Goal: Information Seeking & Learning: Learn about a topic

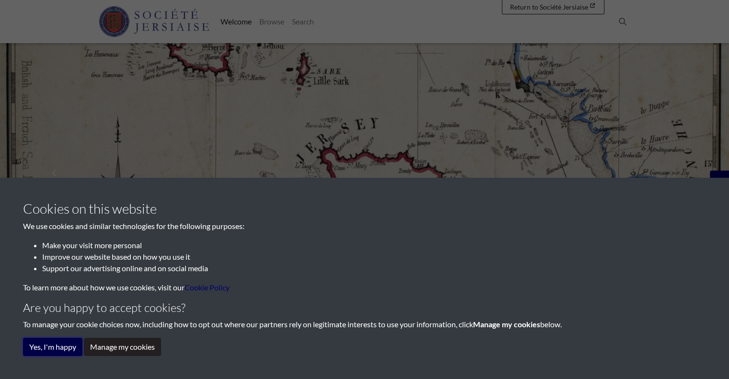
click at [75, 344] on button "Yes, I'm happy" at bounding box center [52, 347] width 59 height 18
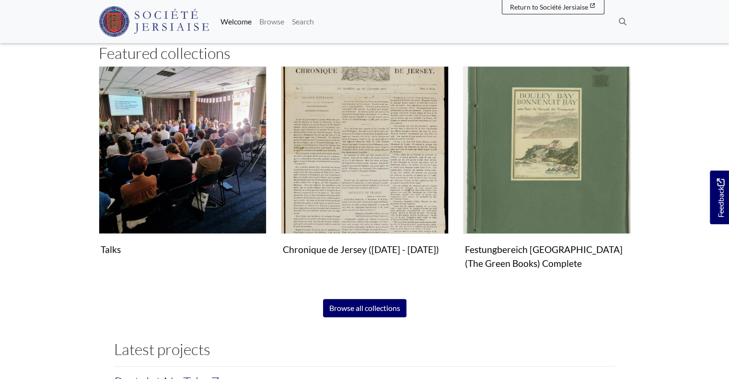
scroll to position [575, 0]
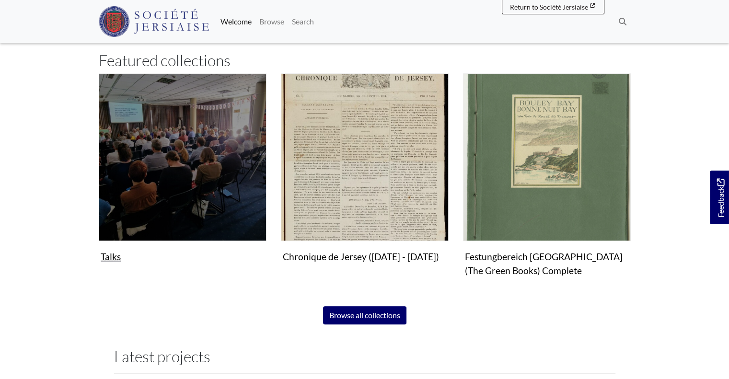
click at [203, 232] on img "Subcollection" at bounding box center [183, 157] width 168 height 168
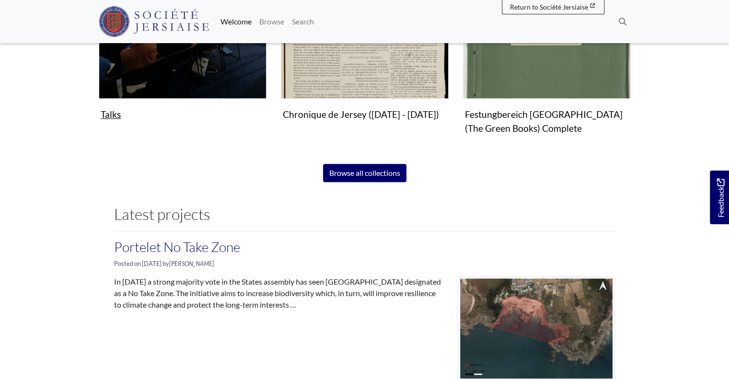
scroll to position [716, 0]
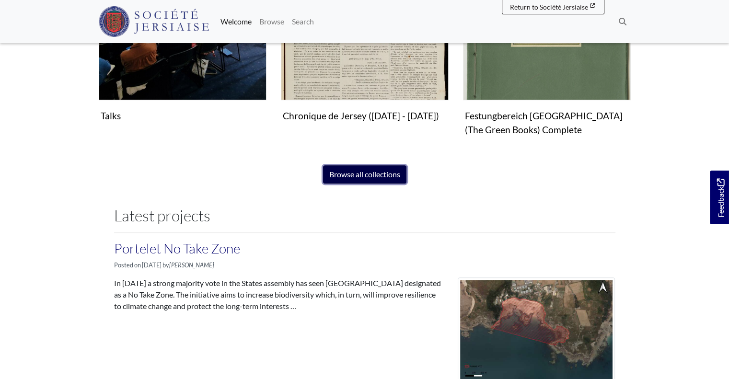
click at [396, 176] on link "Browse all collections" at bounding box center [364, 174] width 83 height 18
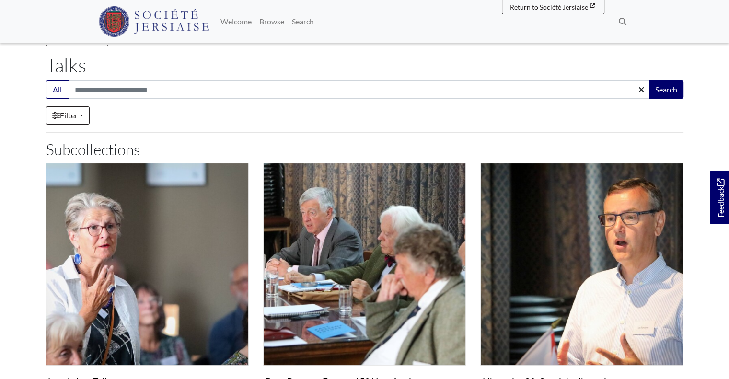
scroll to position [106, 0]
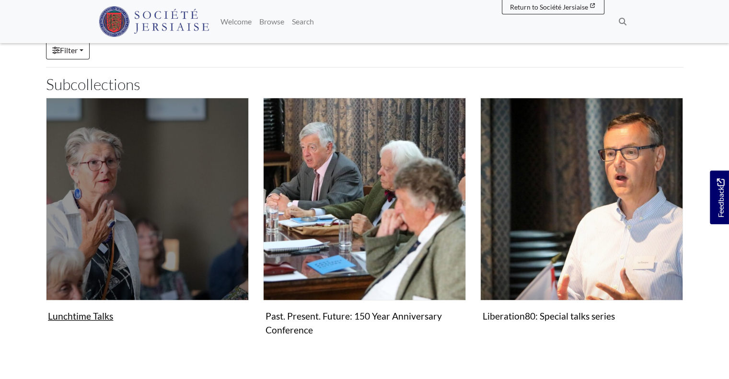
click at [144, 231] on img "Subcollection" at bounding box center [147, 199] width 203 height 203
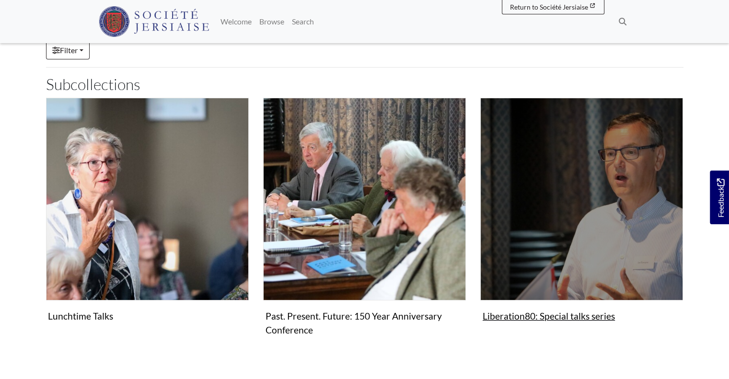
click at [596, 192] on img "Subcollection" at bounding box center [581, 199] width 203 height 203
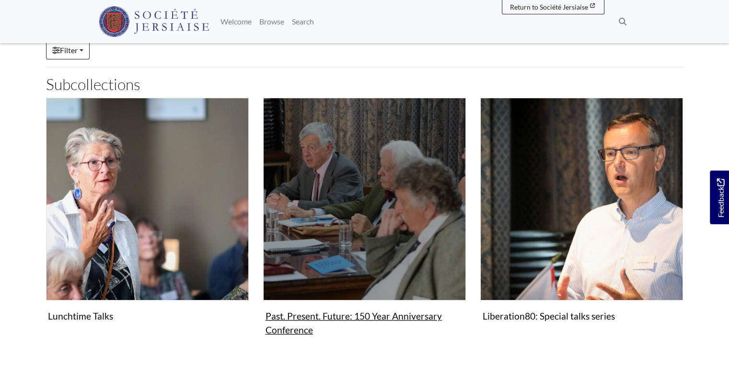
click at [315, 176] on img "Subcollection" at bounding box center [364, 199] width 203 height 203
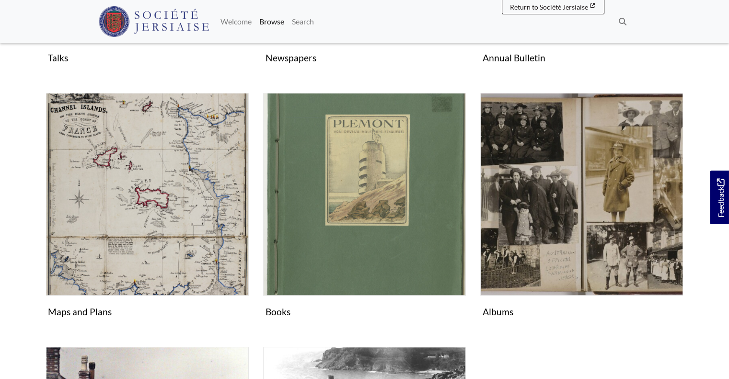
scroll to position [363, 0]
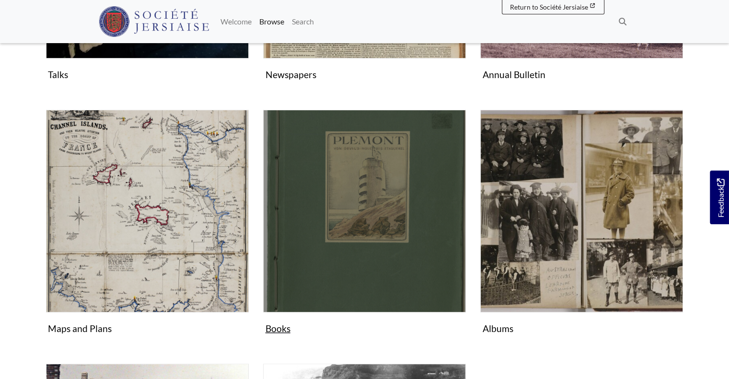
click at [407, 210] on img "Subcollection" at bounding box center [364, 211] width 203 height 203
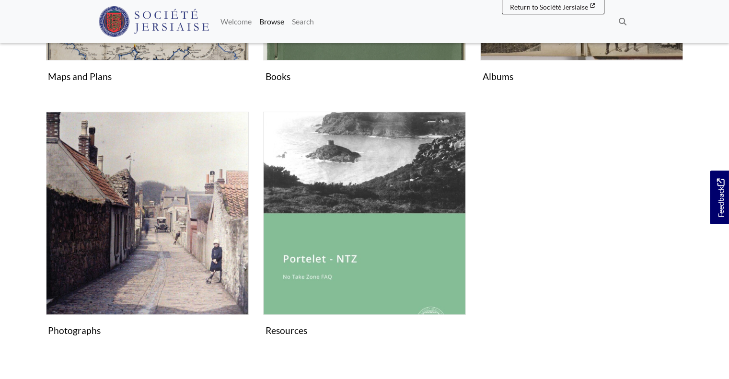
scroll to position [637, 0]
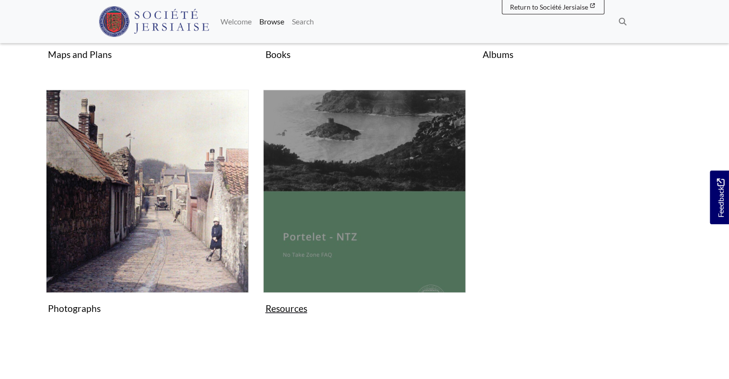
click at [309, 284] on img "Subcollection" at bounding box center [364, 191] width 203 height 203
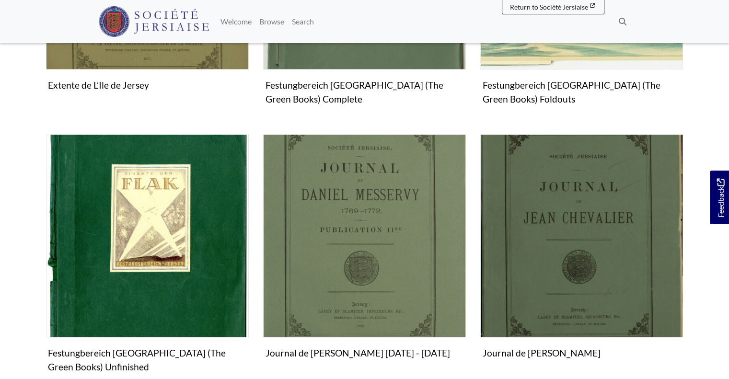
scroll to position [1036, 0]
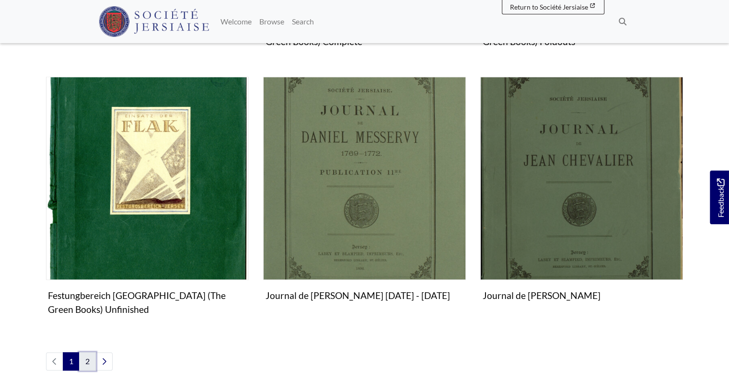
click at [88, 359] on link "2" at bounding box center [87, 361] width 17 height 18
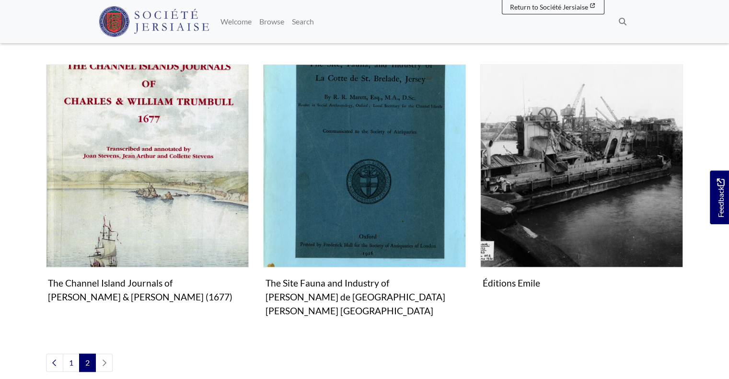
scroll to position [520, 0]
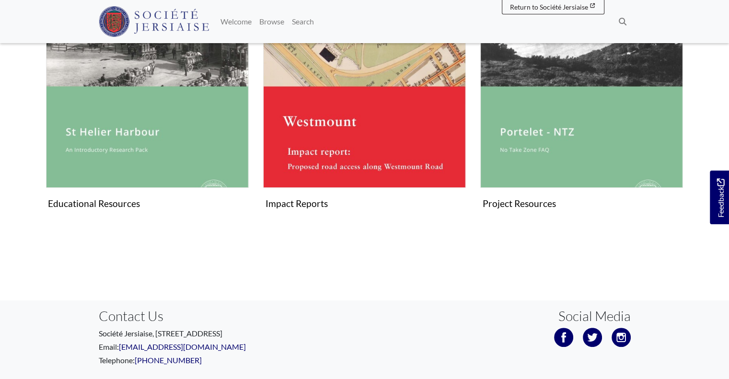
scroll to position [228, 0]
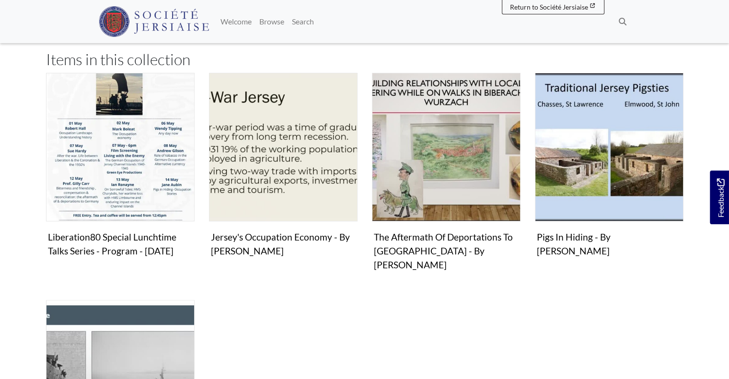
scroll to position [192, 0]
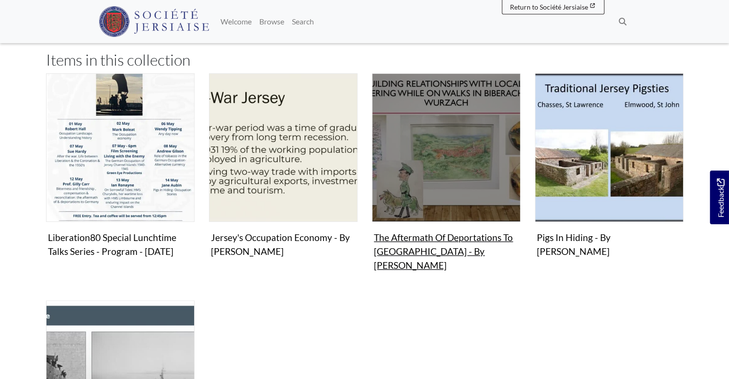
click at [412, 154] on img "Items in this Collection" at bounding box center [446, 147] width 149 height 149
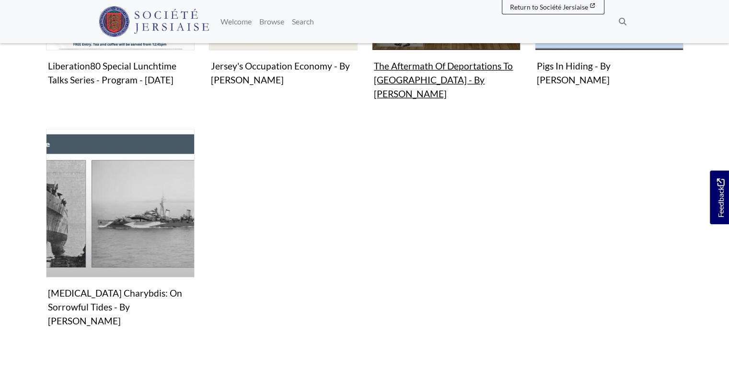
scroll to position [364, 0]
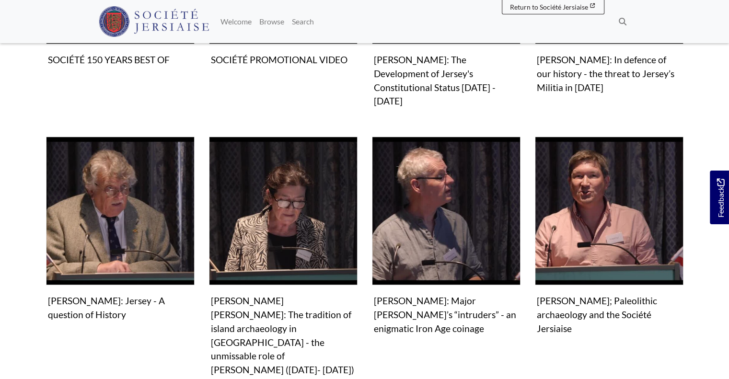
scroll to position [441, 0]
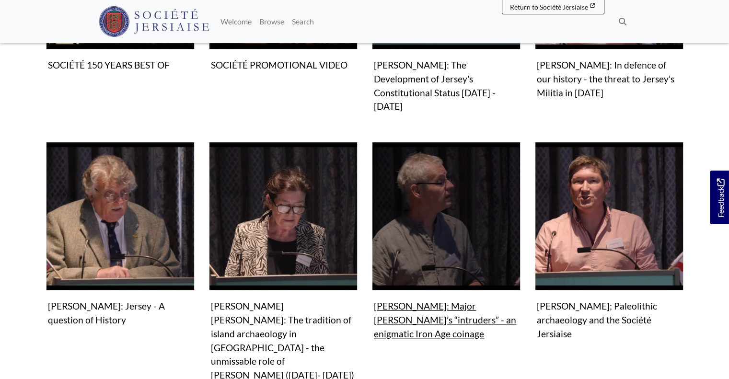
click at [441, 291] on figure "Video & audio [PERSON_NAME]: Major [PERSON_NAME]’s “intruders” - an enigmatic I…" at bounding box center [446, 242] width 149 height 201
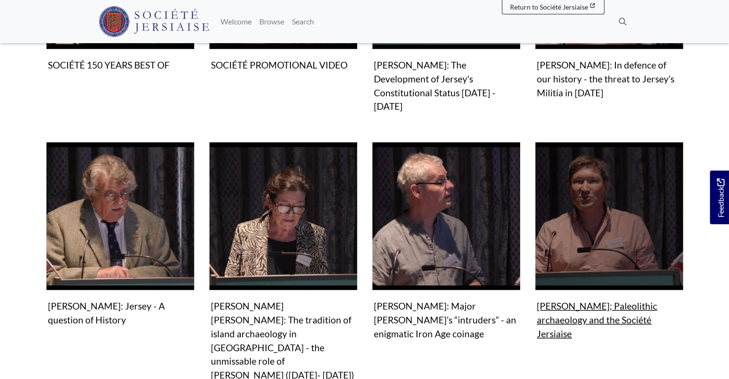
click at [565, 295] on figure "Video & audio [PERSON_NAME]; Paleolithic archaeology and the Société Jersiaise …" at bounding box center [609, 242] width 149 height 201
